Goal: Task Accomplishment & Management: Manage account settings

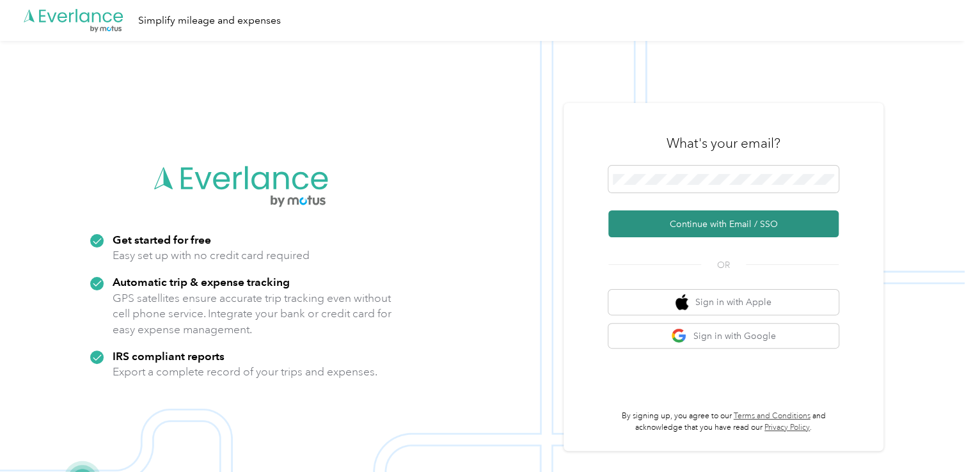
click at [680, 225] on button "Continue with Email / SSO" at bounding box center [723, 223] width 230 height 27
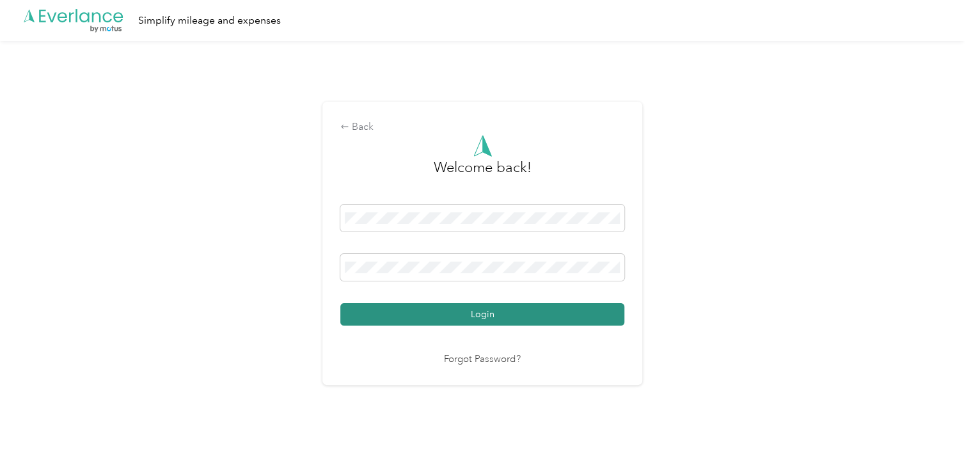
click at [499, 318] on button "Login" at bounding box center [482, 314] width 284 height 22
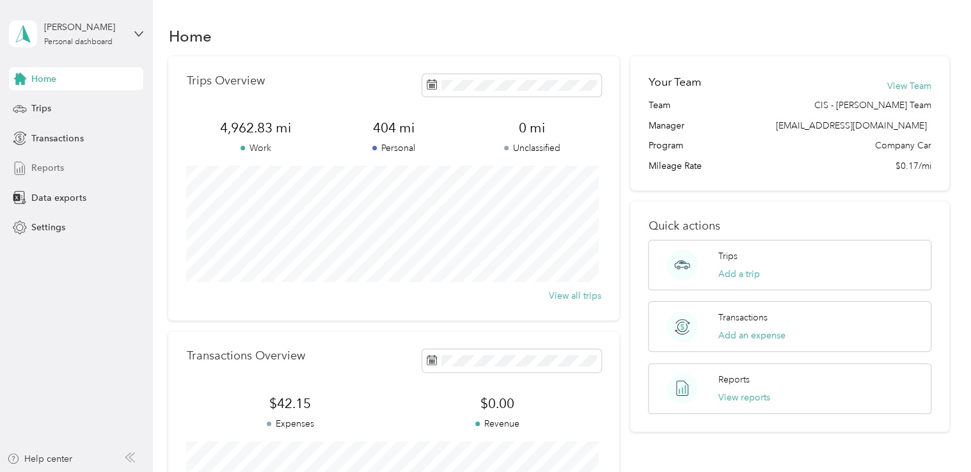
click at [62, 170] on span "Reports" at bounding box center [47, 167] width 33 height 13
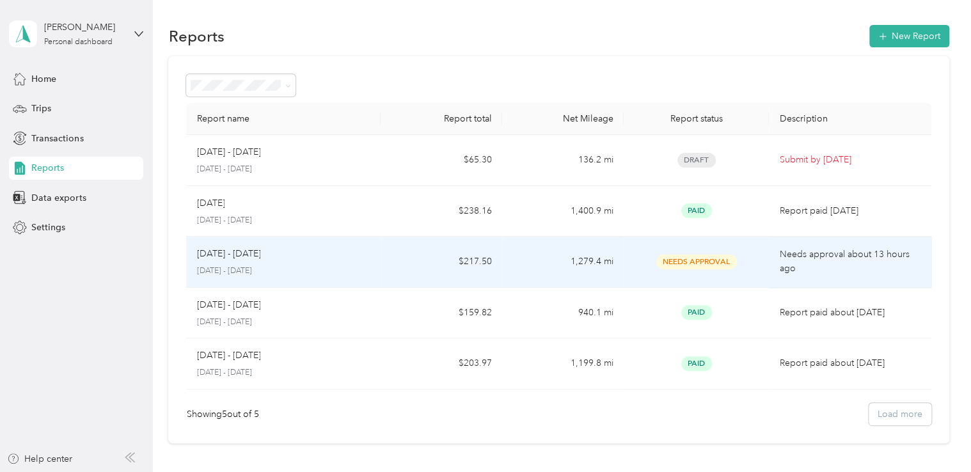
click at [640, 260] on div "Needs Approval" at bounding box center [696, 262] width 125 height 15
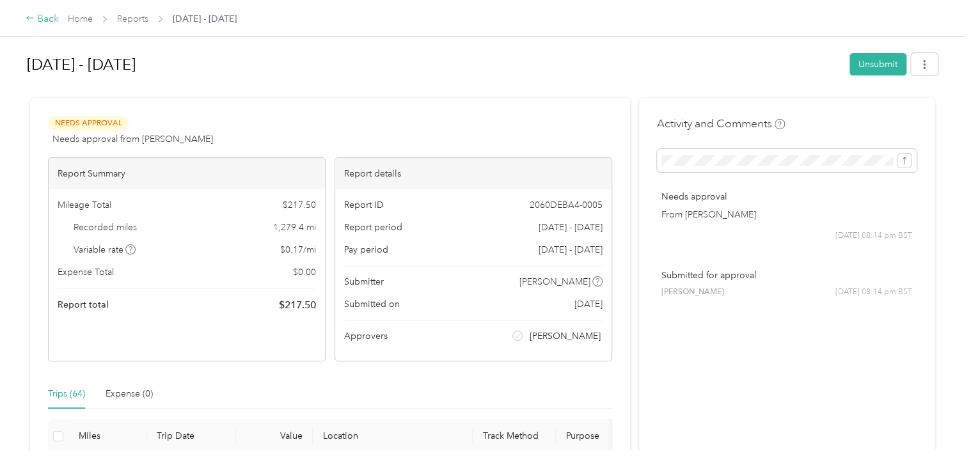
click at [53, 17] on div "Back" at bounding box center [42, 19] width 33 height 15
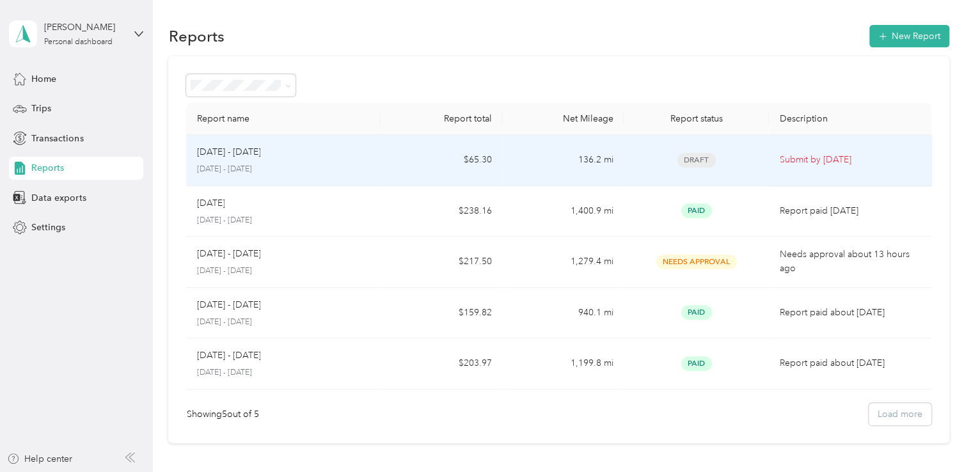
click at [718, 159] on p "Submit by [DATE]" at bounding box center [849, 160] width 141 height 14
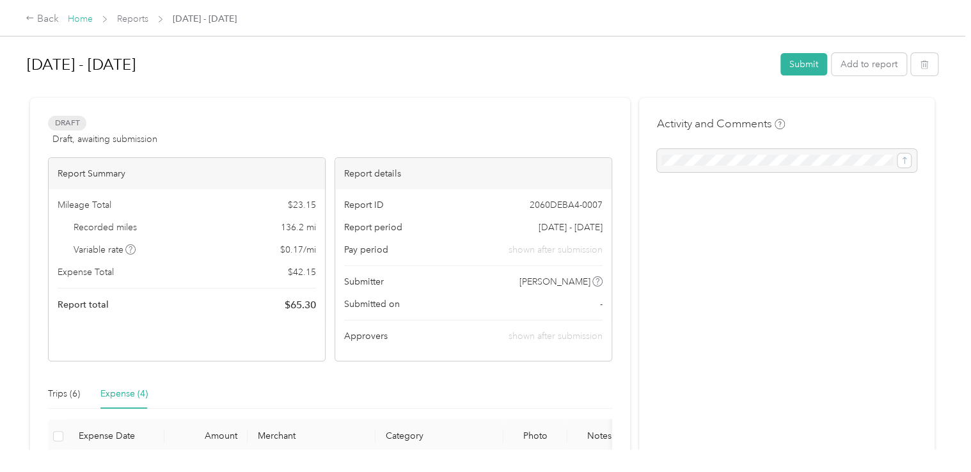
click at [79, 18] on link "Home" at bounding box center [80, 18] width 25 height 11
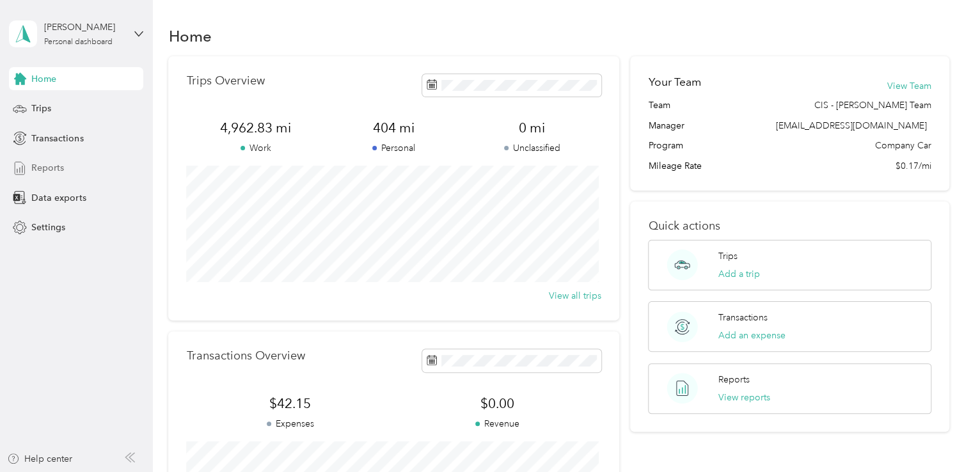
click at [63, 166] on span "Reports" at bounding box center [47, 167] width 33 height 13
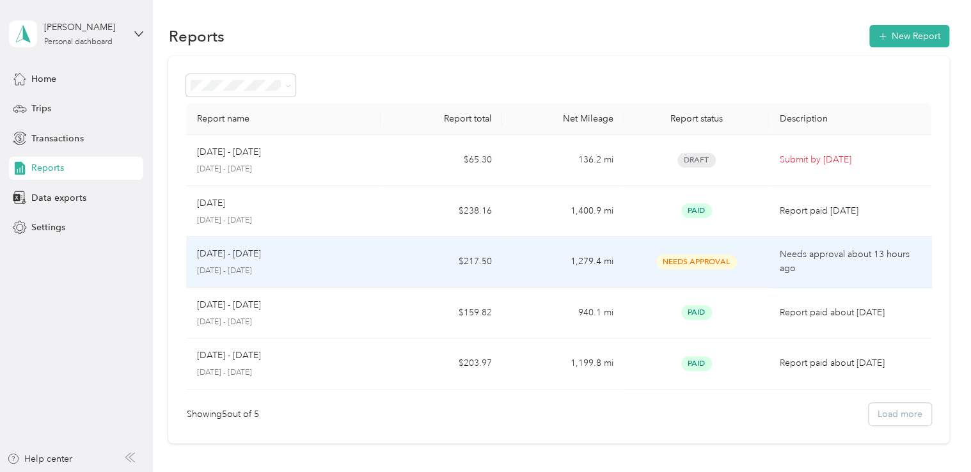
click at [320, 253] on div "[DATE] - [DATE]" at bounding box center [283, 254] width 174 height 14
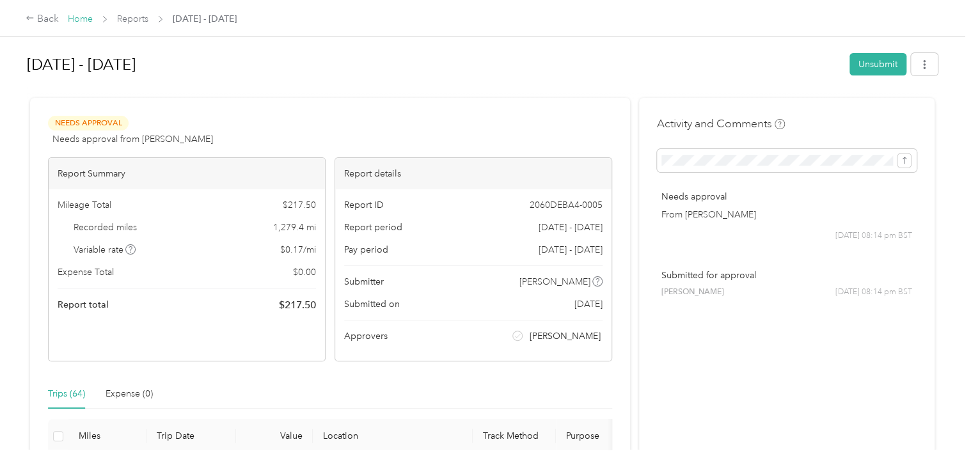
click at [79, 19] on link "Home" at bounding box center [80, 18] width 25 height 11
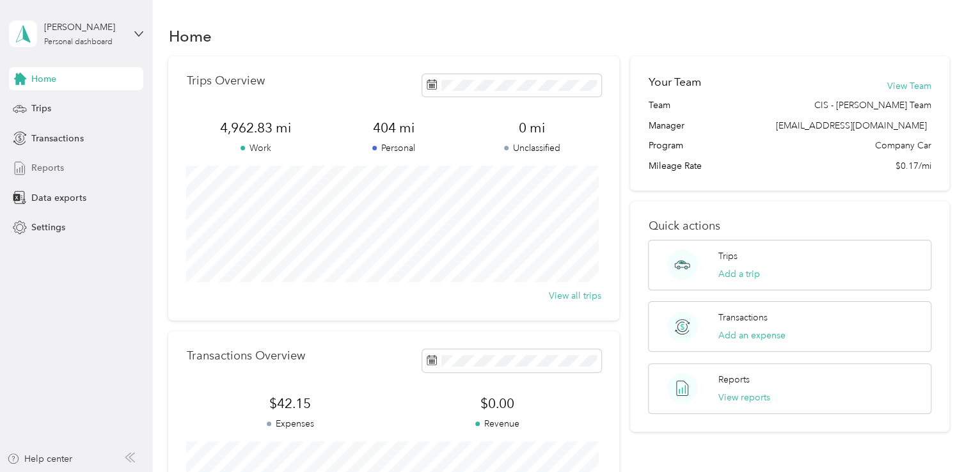
click at [125, 163] on div "Reports" at bounding box center [76, 168] width 134 height 23
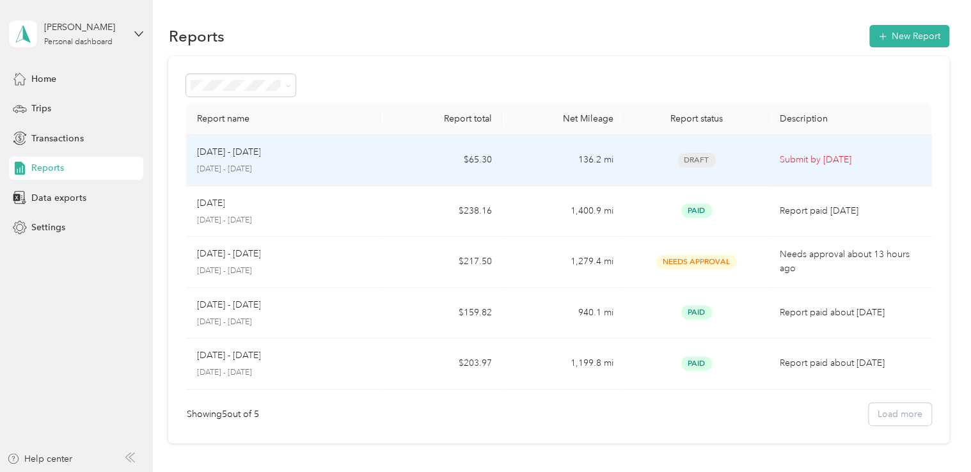
click at [718, 138] on td "Submit by Nov. 2, 2025" at bounding box center [850, 160] width 162 height 51
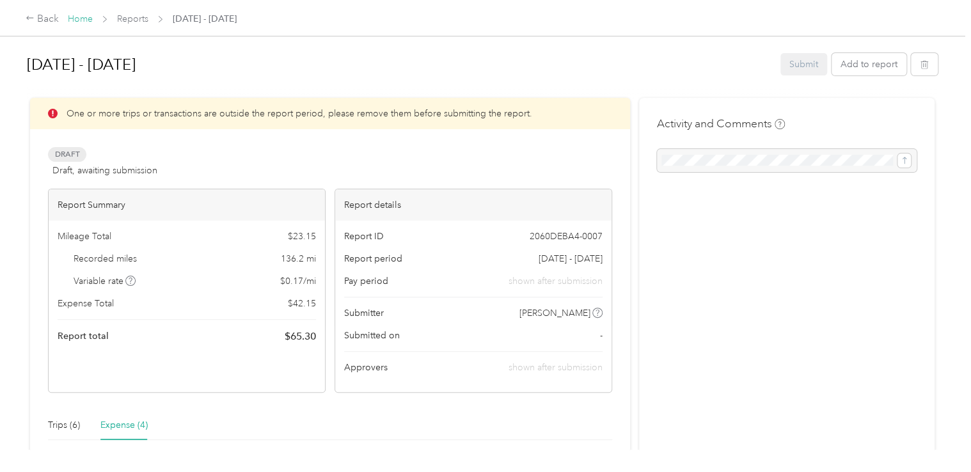
click at [82, 22] on link "Home" at bounding box center [80, 18] width 25 height 11
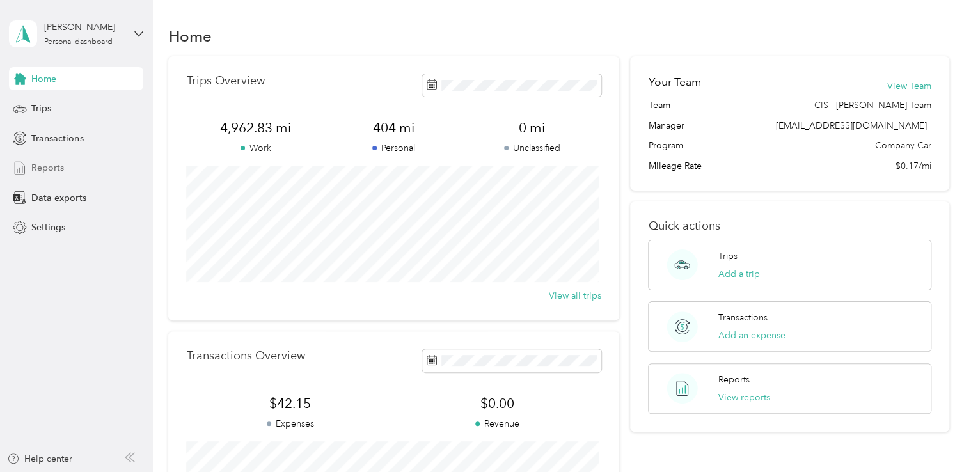
click at [67, 171] on div "Reports" at bounding box center [76, 168] width 134 height 23
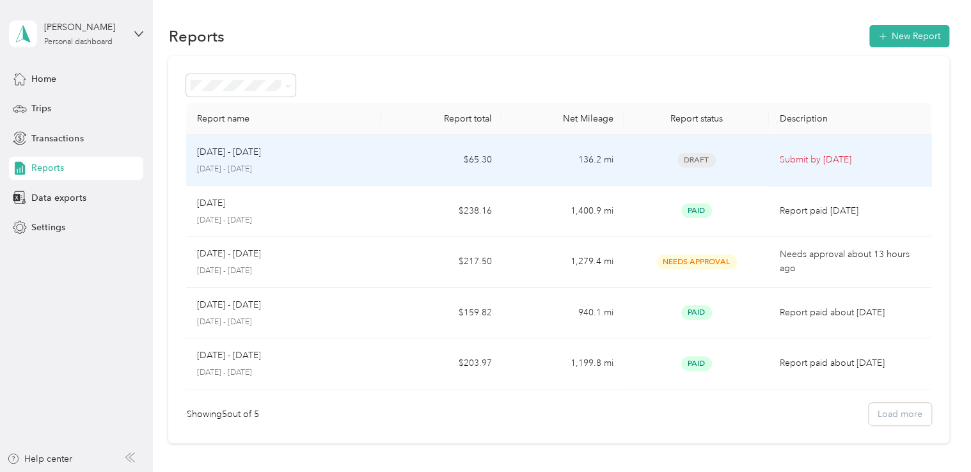
click at [292, 168] on p "[DATE] - [DATE]" at bounding box center [283, 170] width 174 height 12
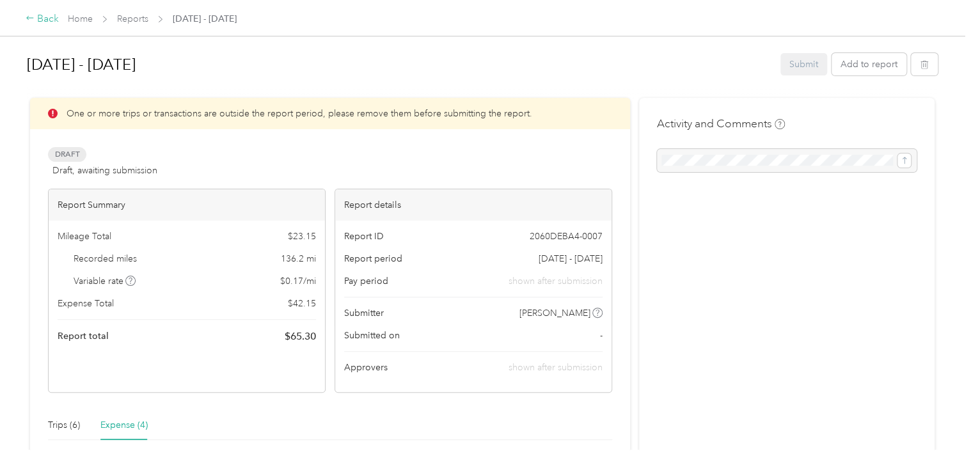
click at [53, 12] on div "Back" at bounding box center [42, 19] width 33 height 15
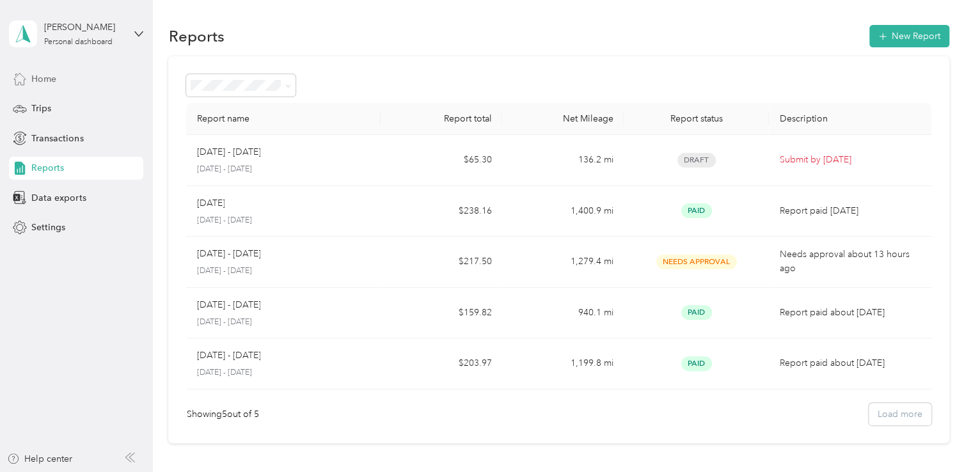
click at [77, 74] on div "Home" at bounding box center [76, 78] width 134 height 23
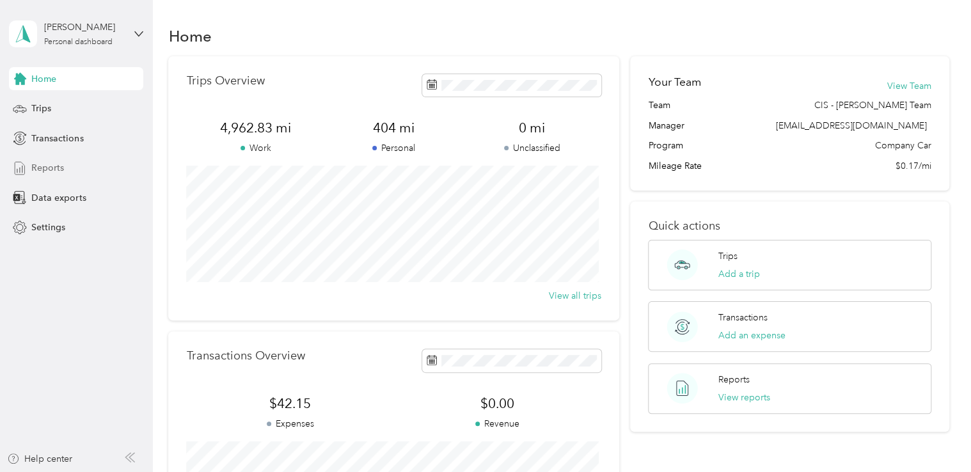
click at [64, 165] on div "Reports" at bounding box center [76, 168] width 134 height 23
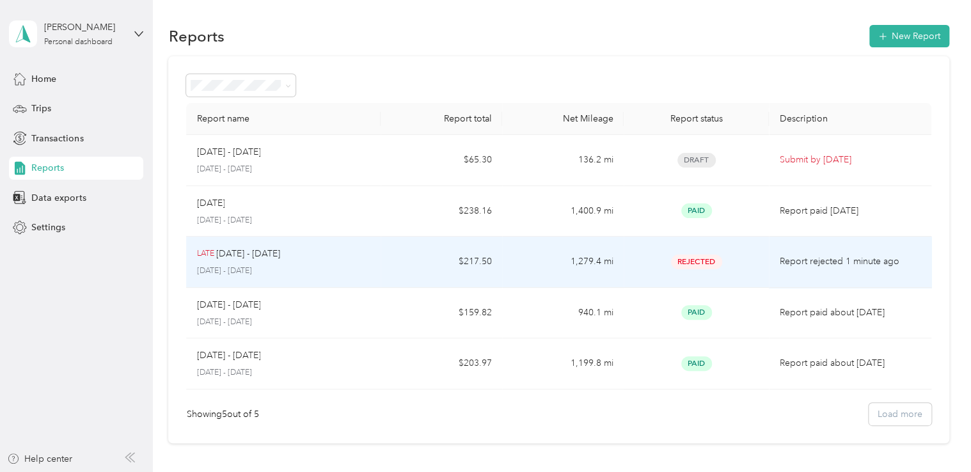
click at [450, 256] on td "$217.50" at bounding box center [442, 262] width 122 height 51
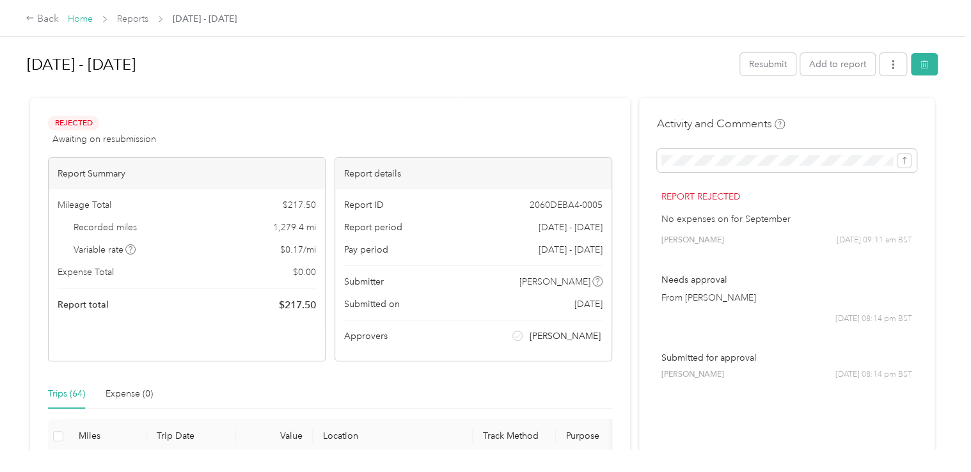
click at [83, 17] on link "Home" at bounding box center [80, 18] width 25 height 11
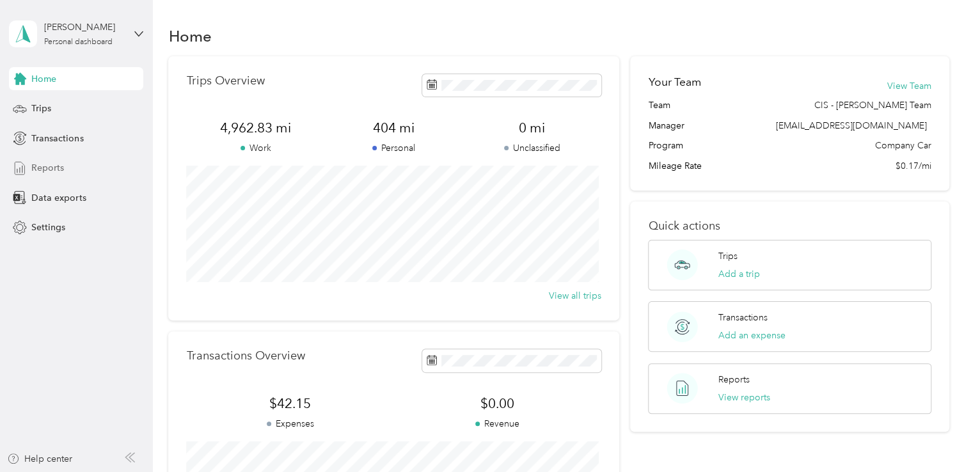
click at [69, 170] on div "Reports" at bounding box center [76, 168] width 134 height 23
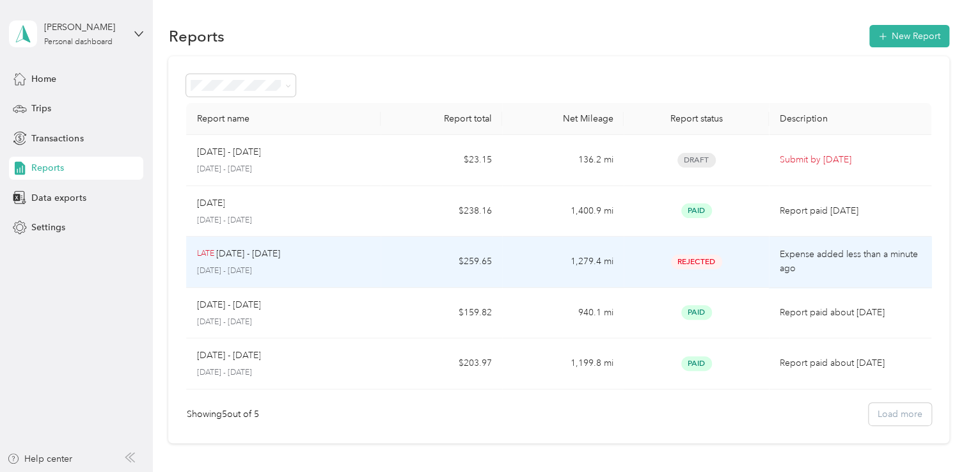
click at [547, 261] on td "1,279.4 mi" at bounding box center [563, 262] width 122 height 51
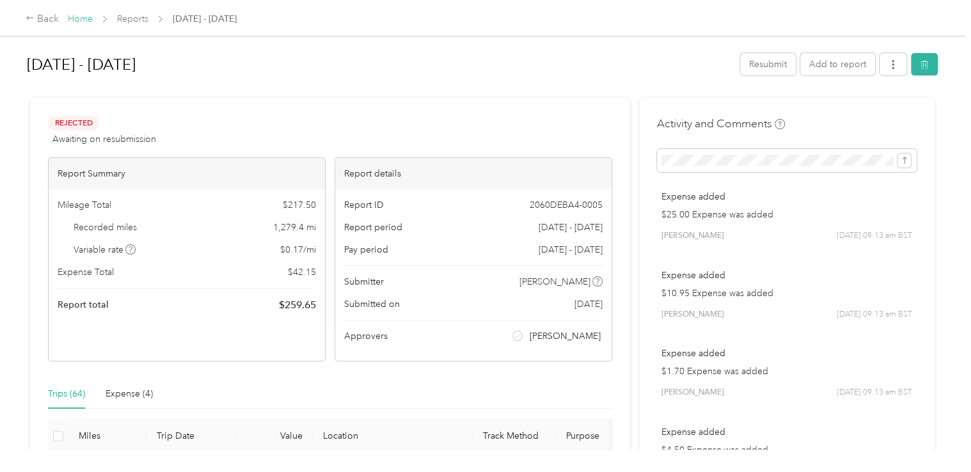
click at [81, 18] on link "Home" at bounding box center [80, 18] width 25 height 11
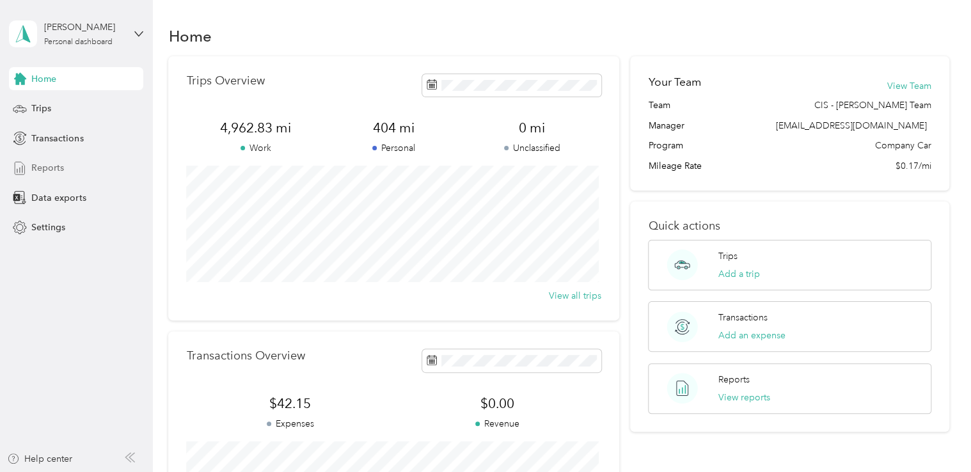
click at [64, 157] on div "Reports" at bounding box center [76, 168] width 134 height 23
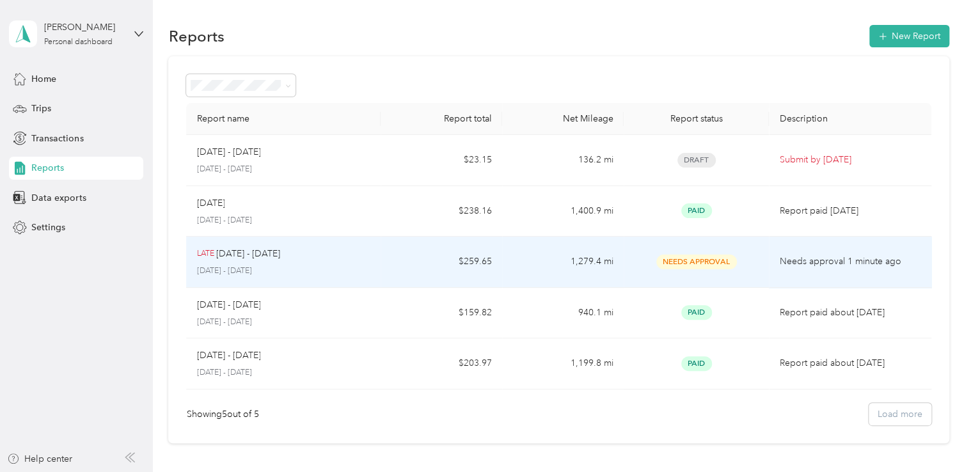
click at [416, 265] on td "$259.65" at bounding box center [442, 262] width 122 height 51
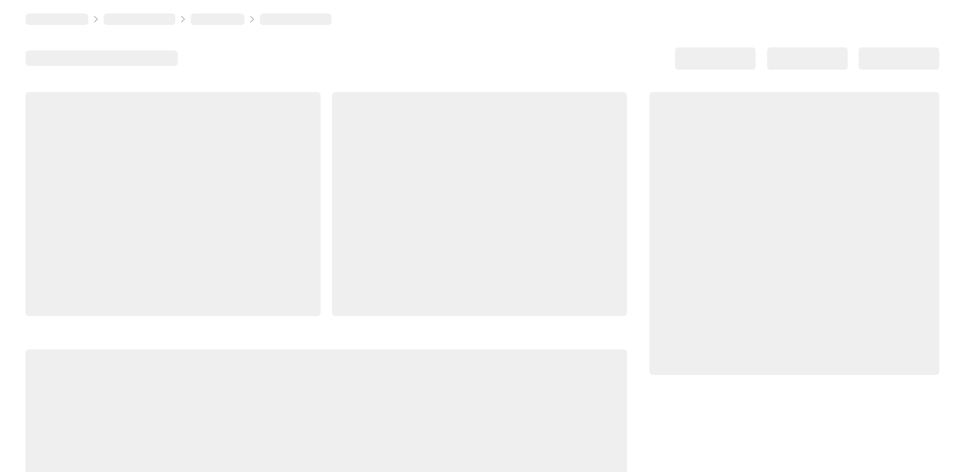
click at [416, 265] on div at bounding box center [479, 204] width 295 height 224
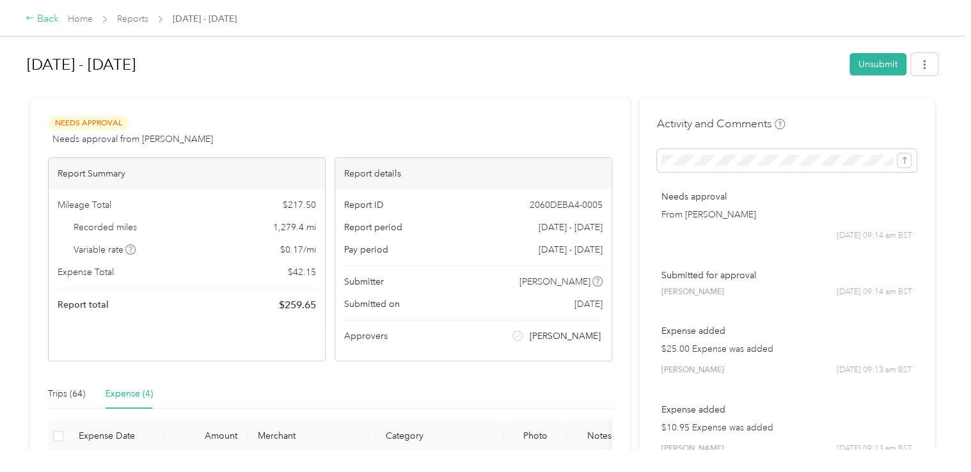
click at [31, 15] on icon at bounding box center [30, 17] width 9 height 9
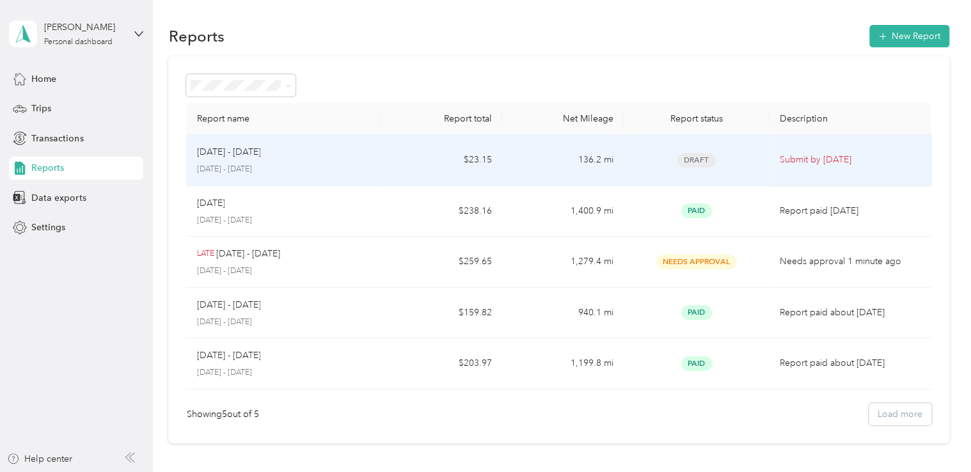
click at [336, 162] on div "[DATE] - [DATE] [DATE] - [DATE]" at bounding box center [283, 160] width 174 height 30
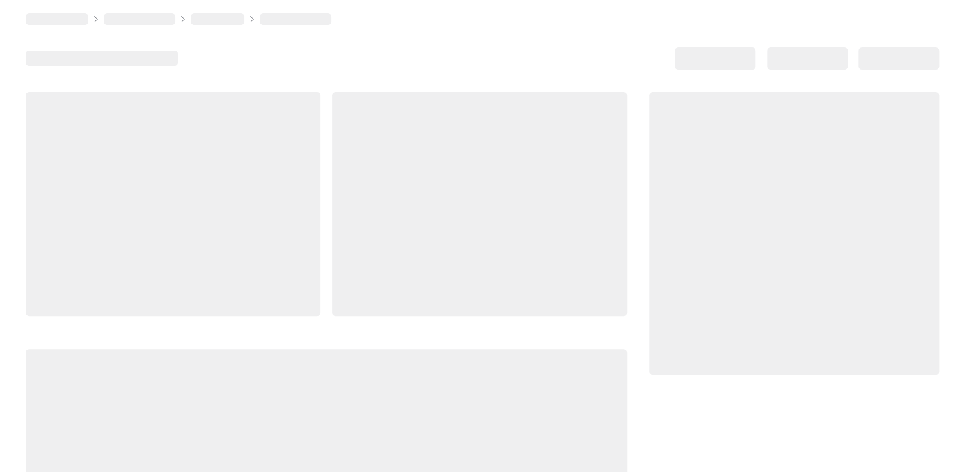
click at [336, 162] on div at bounding box center [479, 204] width 295 height 224
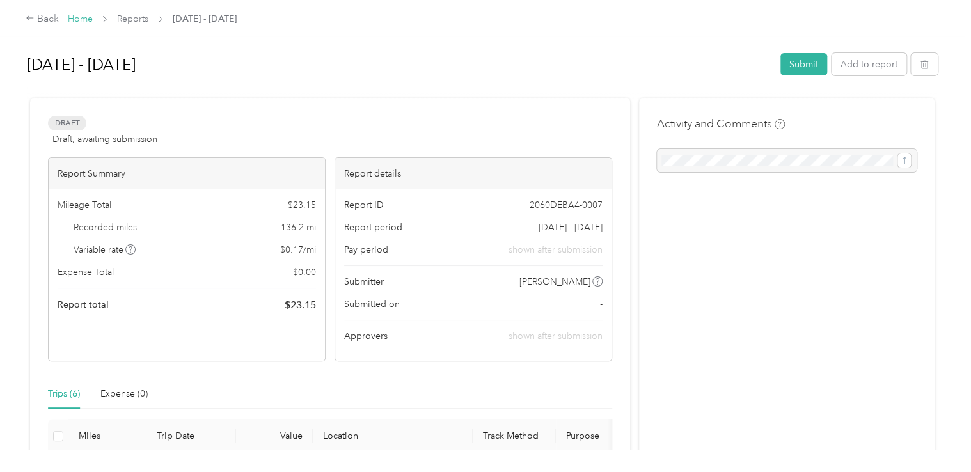
click at [79, 19] on link "Home" at bounding box center [80, 18] width 25 height 11
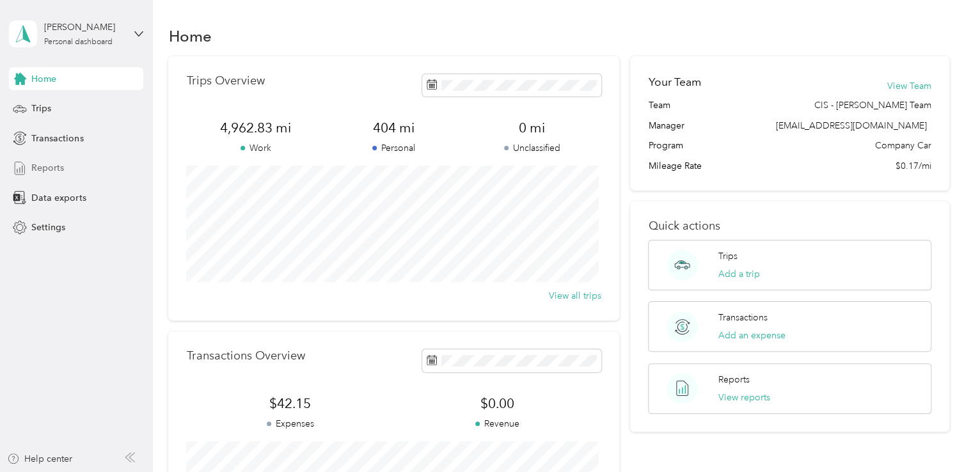
click at [42, 171] on span "Reports" at bounding box center [47, 167] width 33 height 13
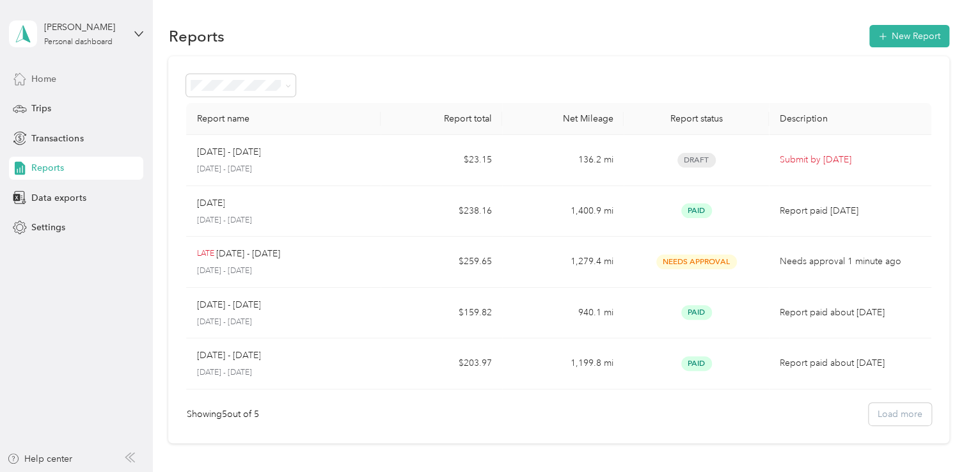
click at [41, 77] on span "Home" at bounding box center [43, 78] width 25 height 13
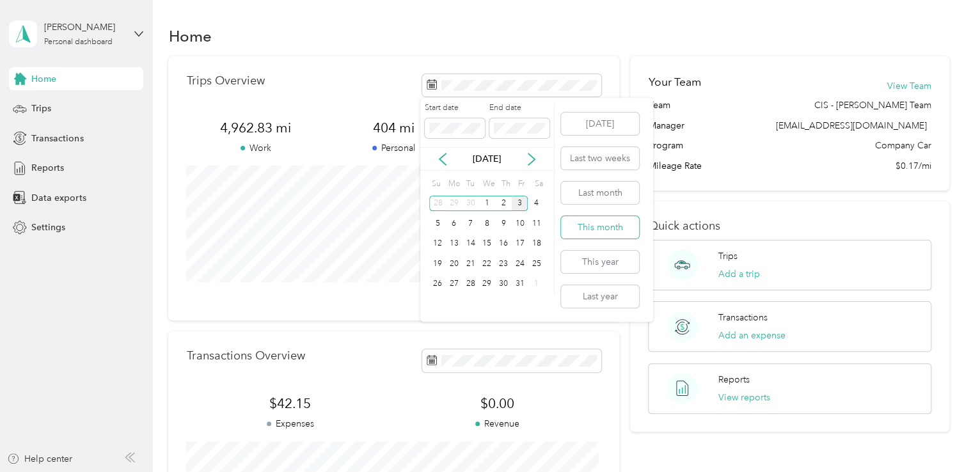
click at [598, 223] on button "This month" at bounding box center [600, 227] width 78 height 22
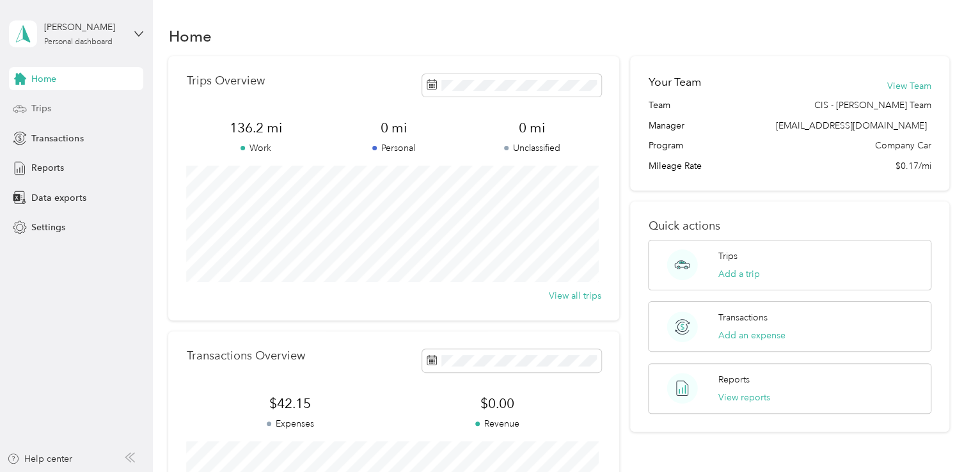
click at [58, 106] on div "Trips" at bounding box center [76, 108] width 134 height 23
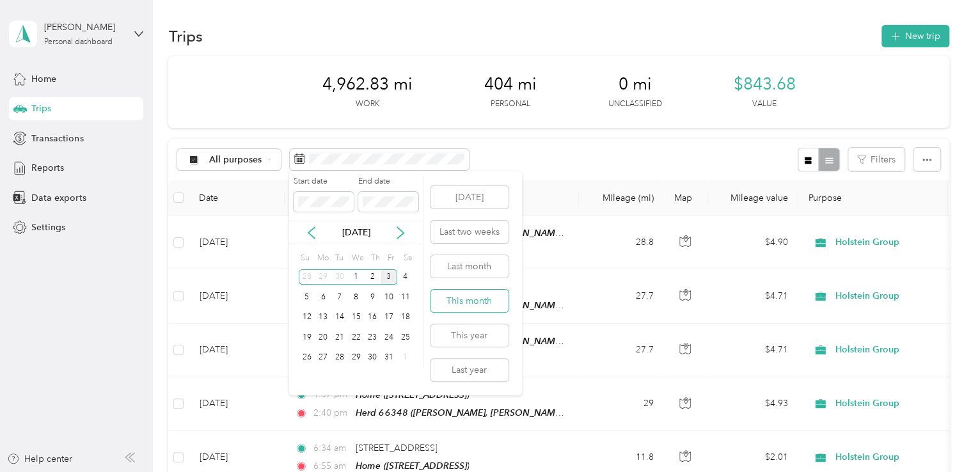
click at [463, 299] on button "This month" at bounding box center [469, 301] width 78 height 22
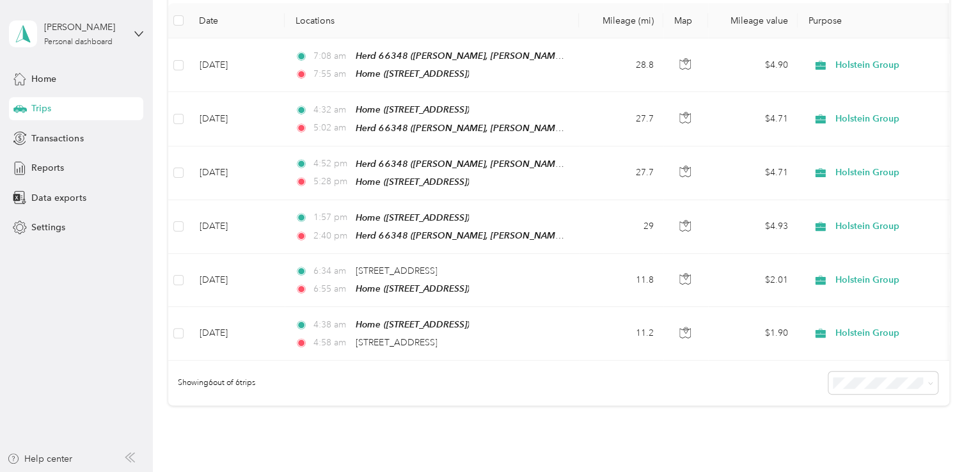
scroll to position [178, 0]
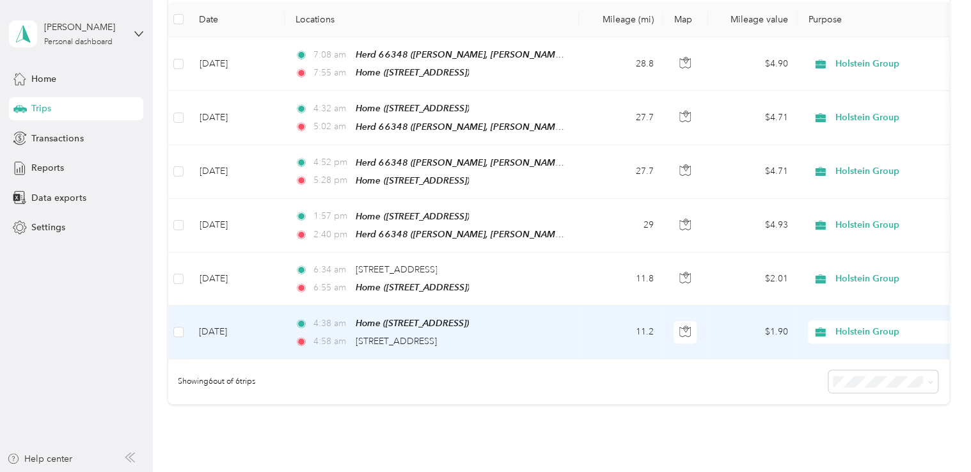
click at [527, 336] on div "4:[STREET_ADDRESS]" at bounding box center [429, 341] width 269 height 14
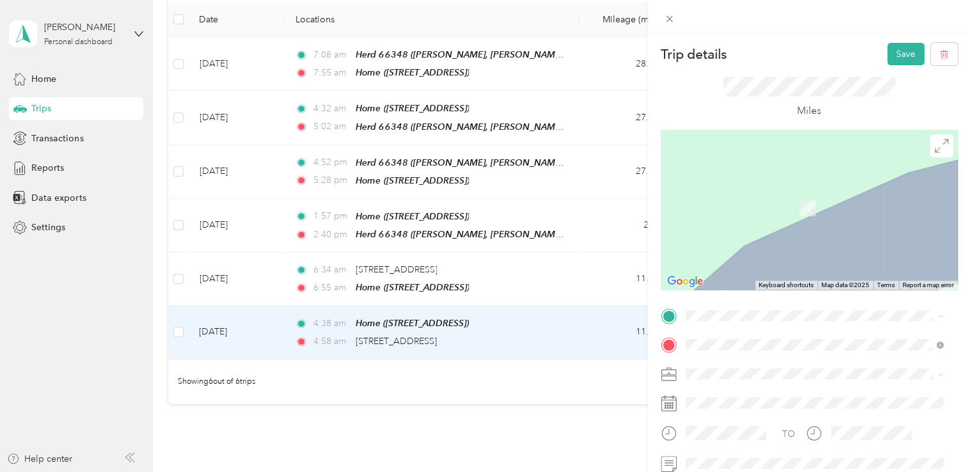
click at [860, 187] on span "WEST CAIRNGARROCH, [GEOGRAPHIC_DATA], DG9 9EH, [GEOGRAPHIC_DATA], [GEOGRAPHIC_D…" at bounding box center [819, 193] width 220 height 38
click at [671, 15] on icon at bounding box center [669, 18] width 11 height 11
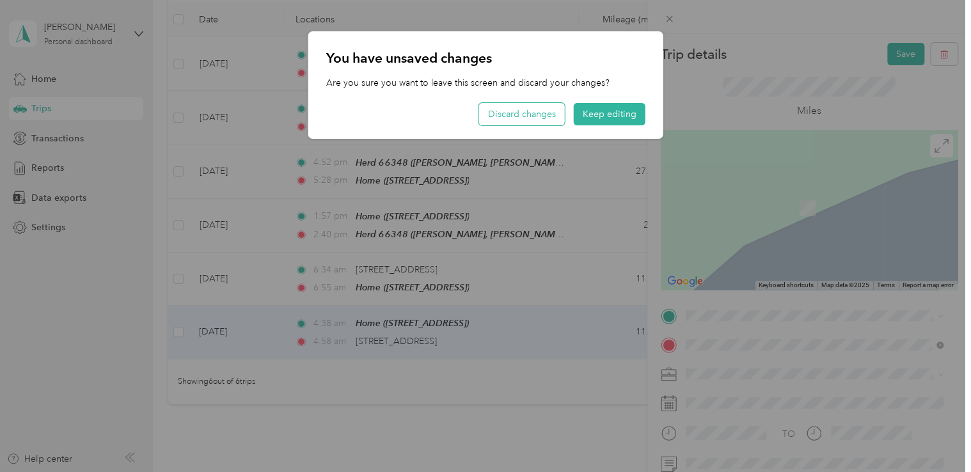
click at [526, 114] on button "Discard changes" at bounding box center [522, 114] width 86 height 22
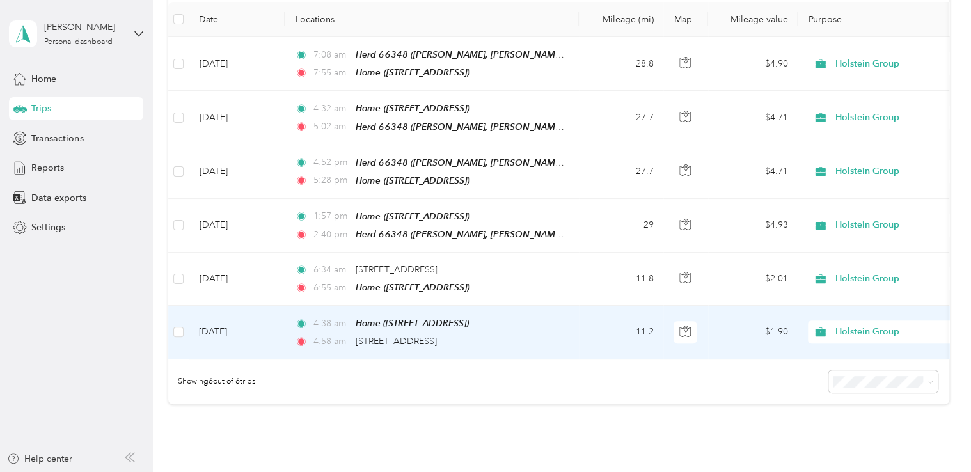
click at [524, 334] on div "4:[STREET_ADDRESS]" at bounding box center [429, 341] width 269 height 14
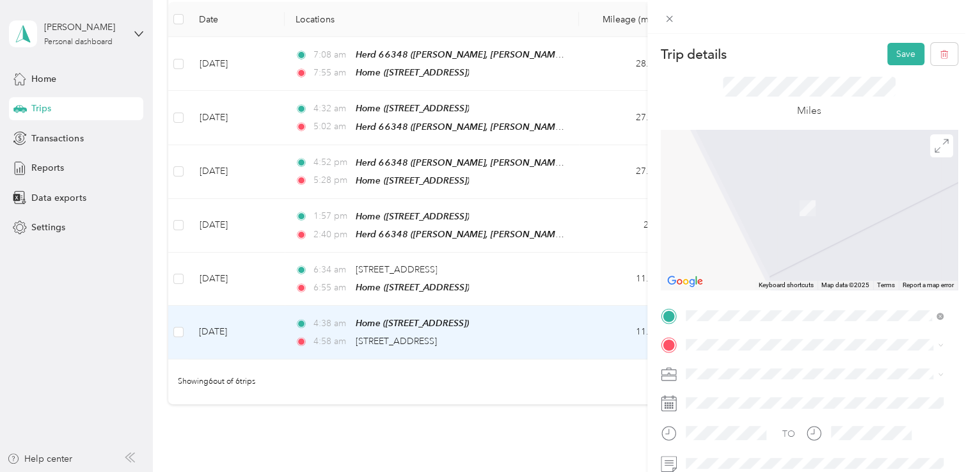
click at [843, 217] on div "TEAM Herd [STREET_ADDRESS], [GEOGRAPHIC_DATA]" at bounding box center [823, 214] width 229 height 58
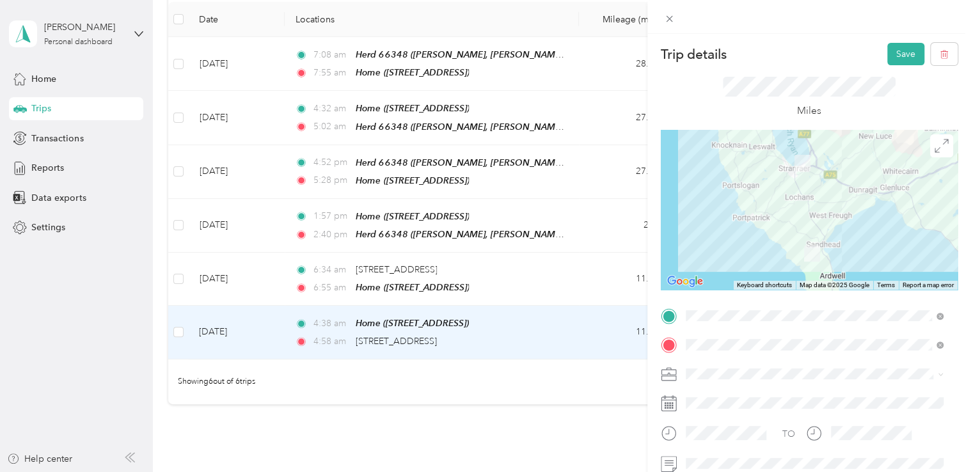
click at [828, 178] on div at bounding box center [809, 210] width 297 height 160
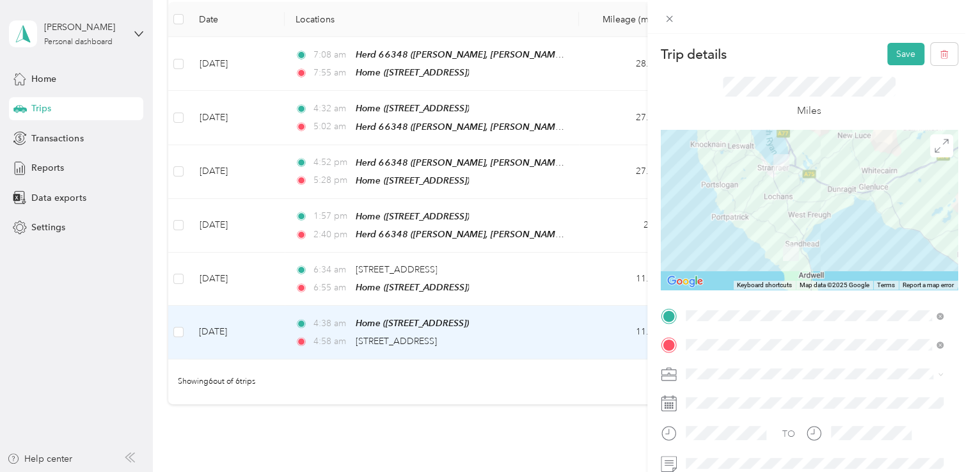
click at [783, 221] on div at bounding box center [809, 210] width 297 height 160
click at [784, 214] on div at bounding box center [809, 210] width 297 height 160
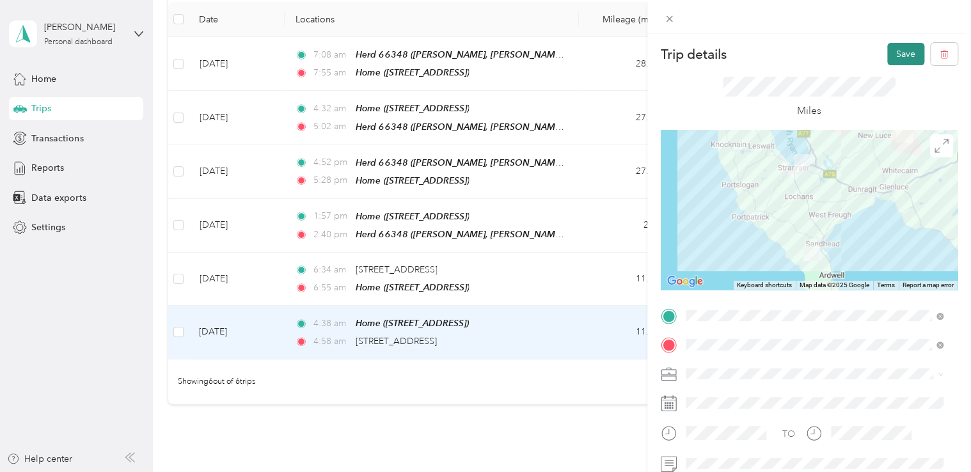
click at [898, 63] on button "Save" at bounding box center [905, 54] width 37 height 22
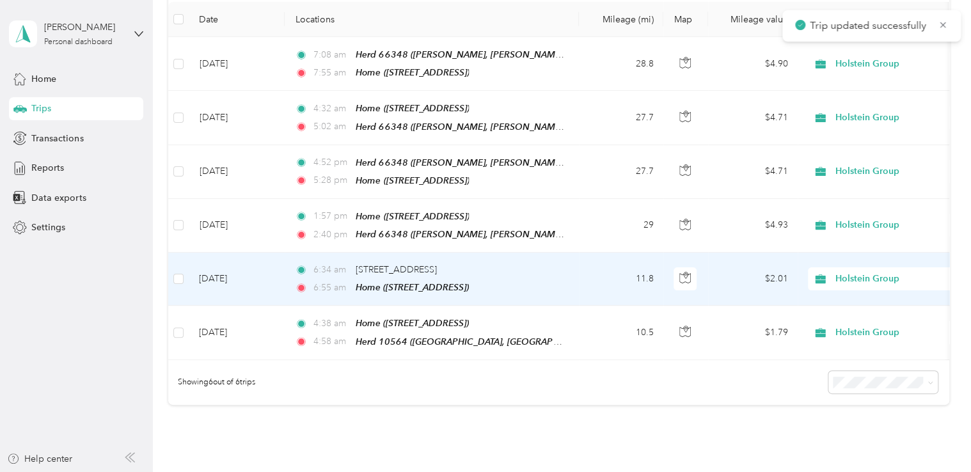
click at [570, 271] on td "6:34 am Drummore, Stranraer DG9 9LF, [GEOGRAPHIC_DATA] 6:55 am Home ([GEOGRAPHI…" at bounding box center [432, 279] width 294 height 53
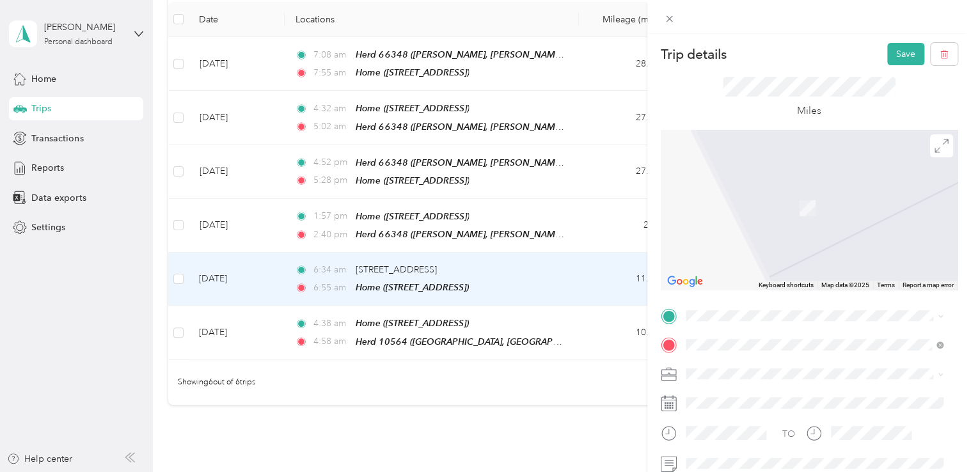
click at [848, 187] on span "WEST CAIRNGARROCH, [GEOGRAPHIC_DATA], DG9 9EH, [GEOGRAPHIC_DATA], [GEOGRAPHIC_D…" at bounding box center [819, 191] width 220 height 38
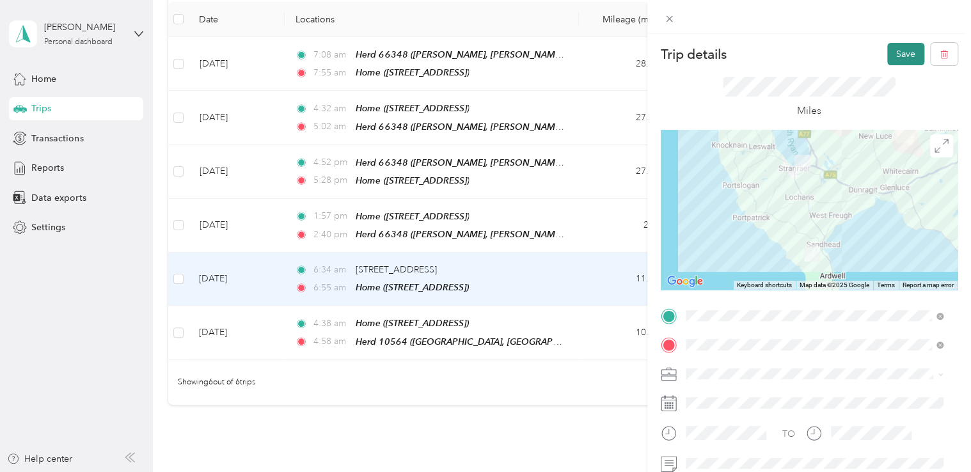
click at [888, 56] on button "Save" at bounding box center [905, 54] width 37 height 22
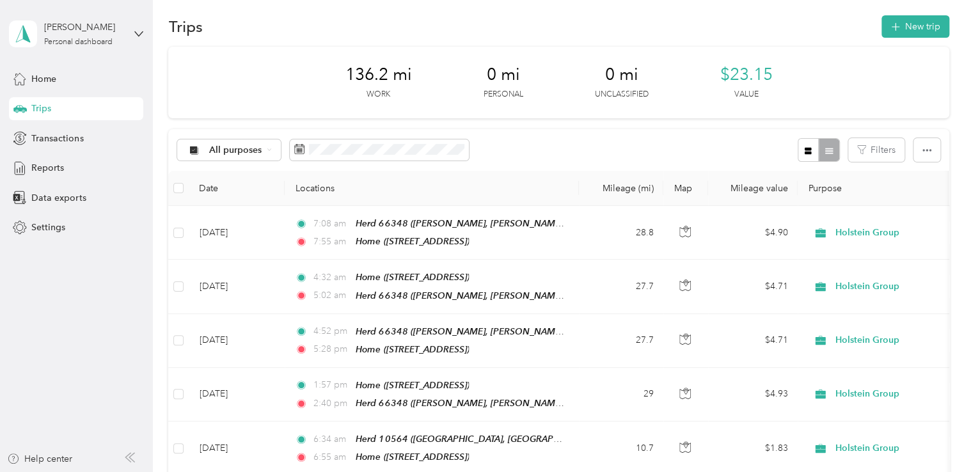
scroll to position [3, 0]
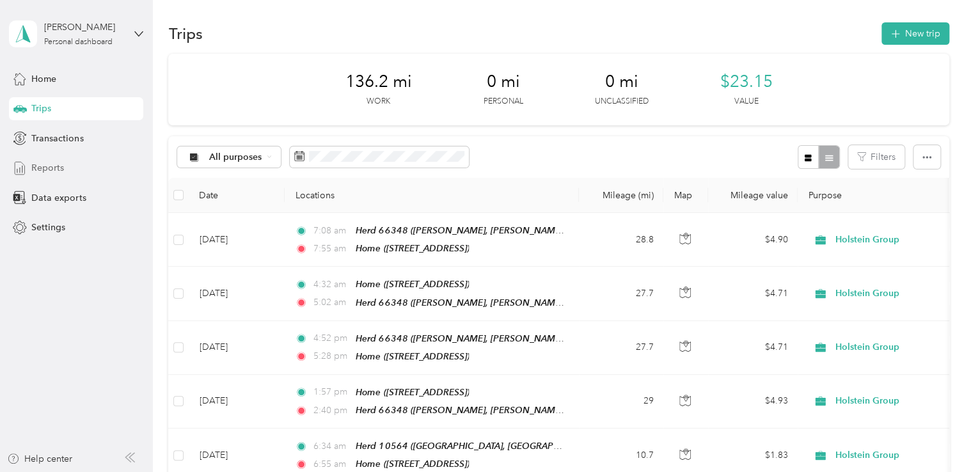
click at [115, 159] on div "Reports" at bounding box center [76, 168] width 134 height 23
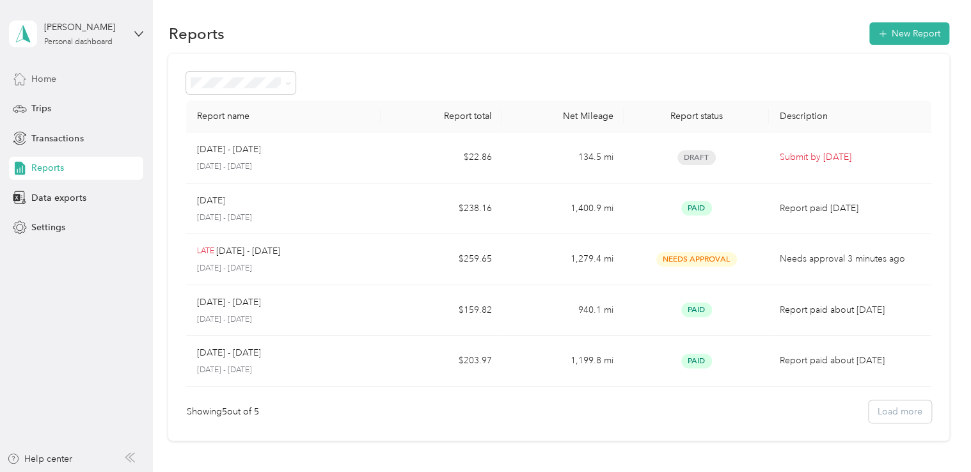
click at [45, 78] on span "Home" at bounding box center [43, 78] width 25 height 13
